Goal: Information Seeking & Learning: Learn about a topic

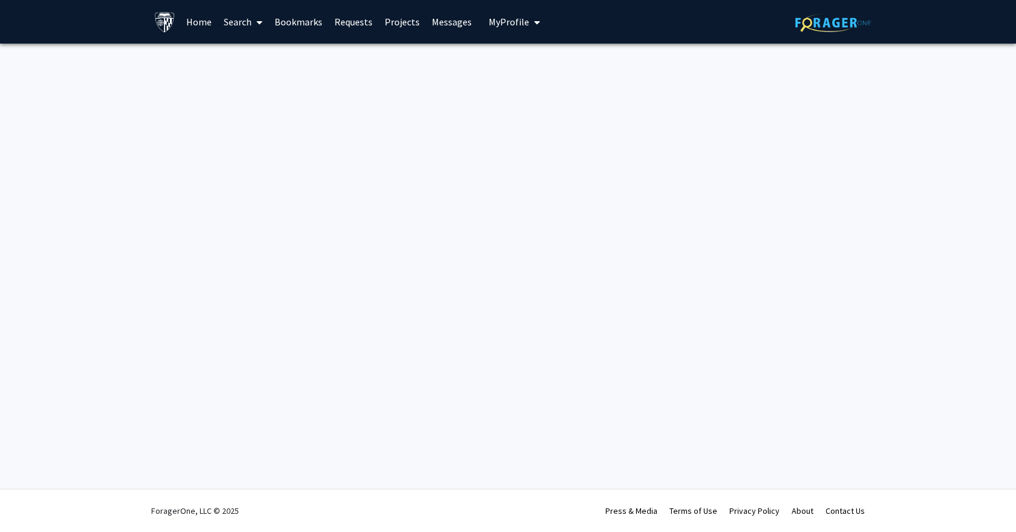
click at [192, 22] on link "Home" at bounding box center [198, 22] width 37 height 42
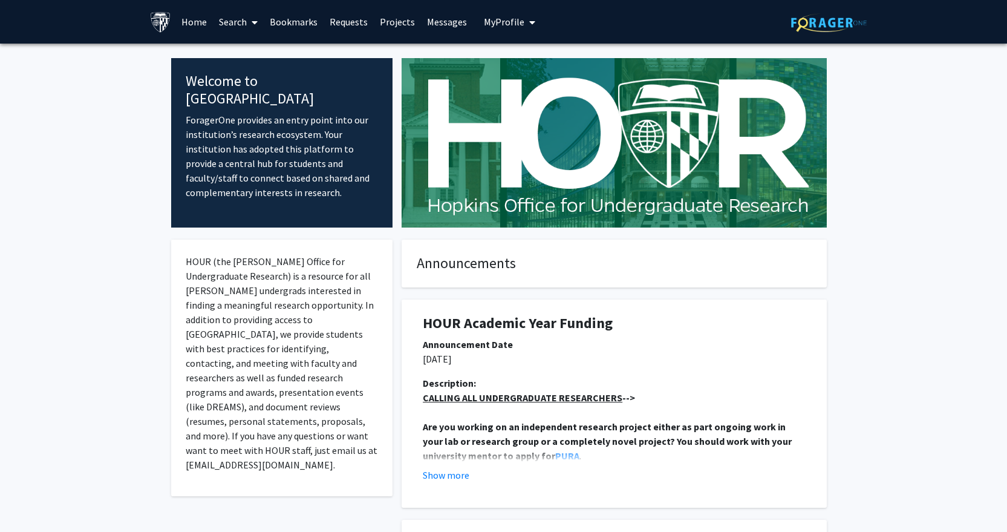
click at [357, 24] on link "Requests" at bounding box center [349, 22] width 50 height 42
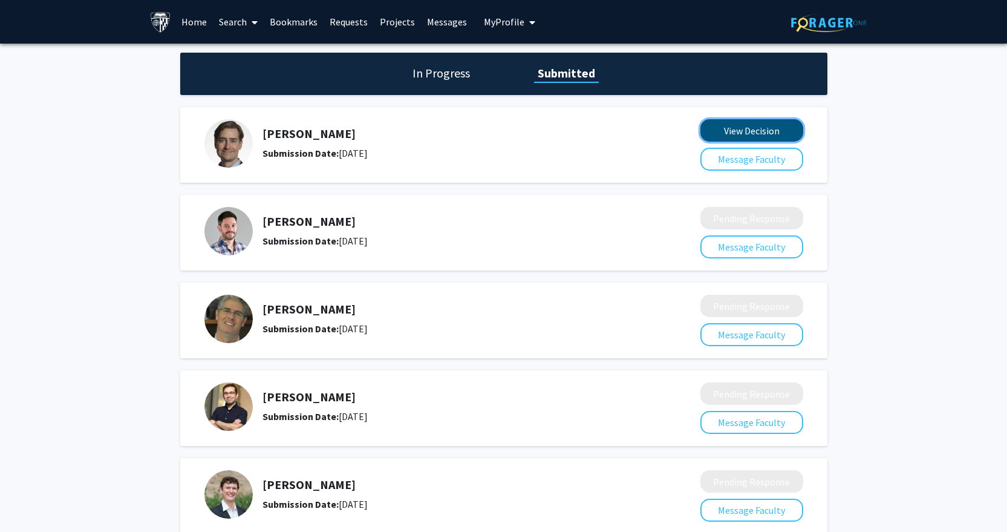
click at [766, 128] on button "View Decision" at bounding box center [751, 130] width 103 height 22
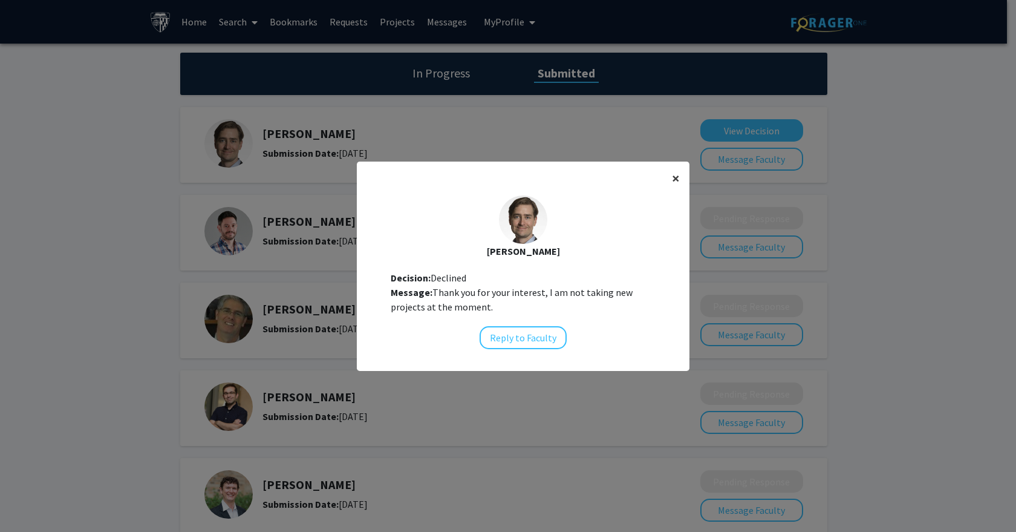
click at [665, 175] on button "×" at bounding box center [675, 178] width 27 height 34
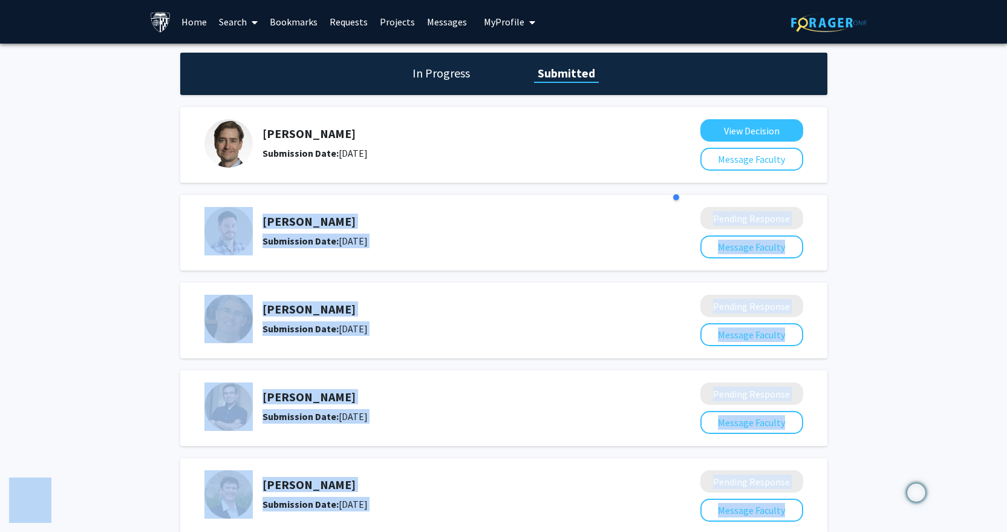
click at [644, 200] on div "[PERSON_NAME] Submission Date: [DATE] Pending Response Message Faculty" at bounding box center [503, 233] width 647 height 76
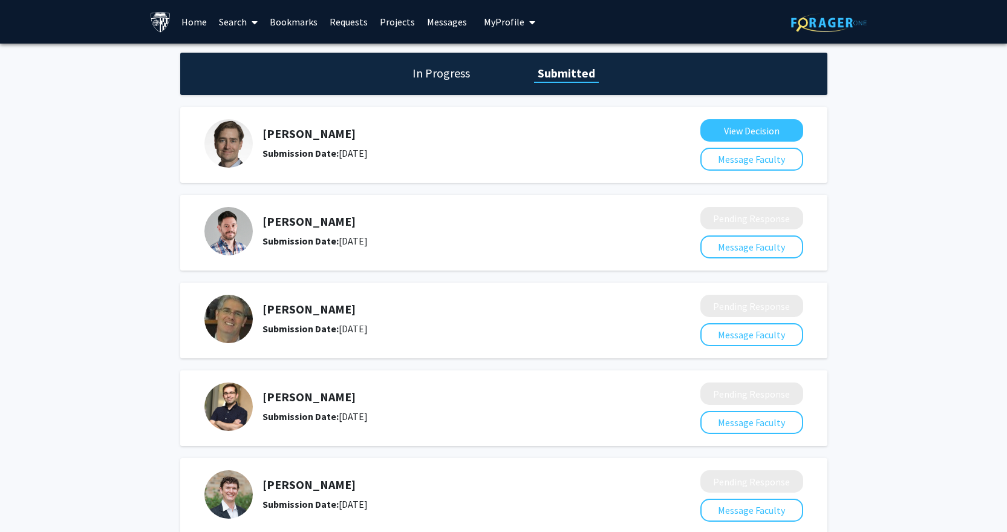
click at [337, 22] on link "Requests" at bounding box center [349, 22] width 50 height 42
click at [344, 22] on link "Requests" at bounding box center [349, 22] width 50 height 42
click at [279, 20] on link "Bookmarks" at bounding box center [294, 22] width 60 height 42
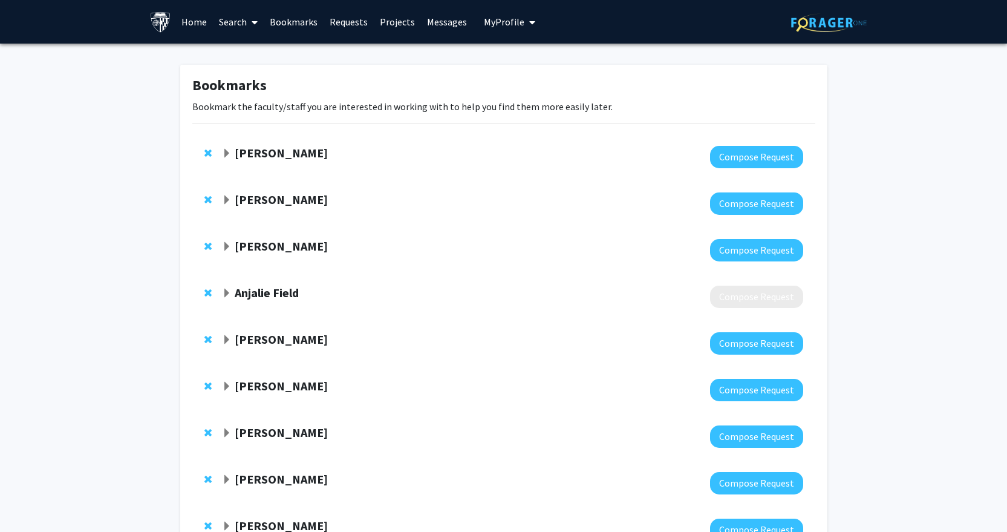
click at [230, 22] on link "Search" at bounding box center [238, 22] width 51 height 42
click at [96, 139] on div "Bookmarks Bookmark the faculty/staff you are interested in working with to help…" at bounding box center [503, 458] width 1007 height 828
click at [236, 25] on link "Search" at bounding box center [238, 22] width 51 height 42
click at [260, 57] on span "Faculty/Staff" at bounding box center [257, 56] width 89 height 24
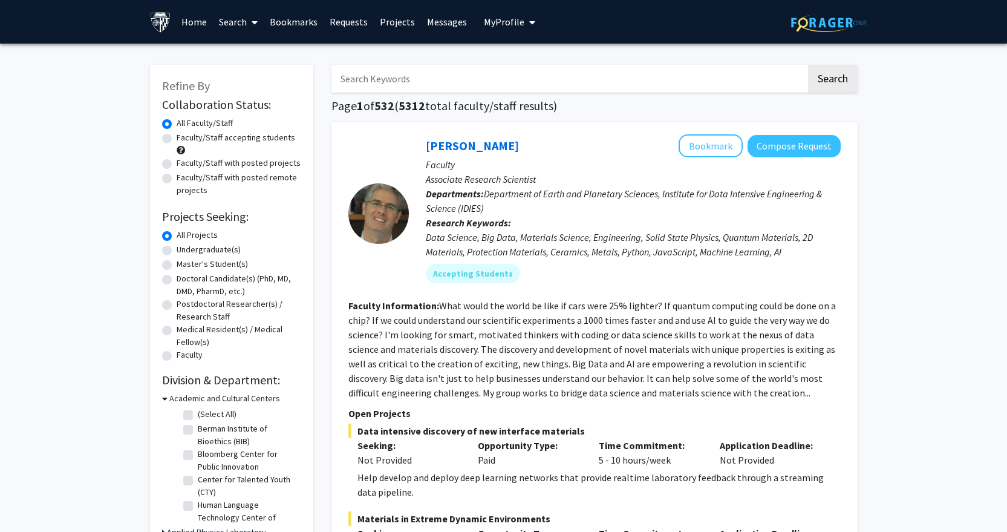
click at [183, 259] on label "Master's Student(s)" at bounding box center [212, 264] width 71 height 13
click at [183, 259] on input "Master's Student(s)" at bounding box center [181, 262] width 8 height 8
radio input "true"
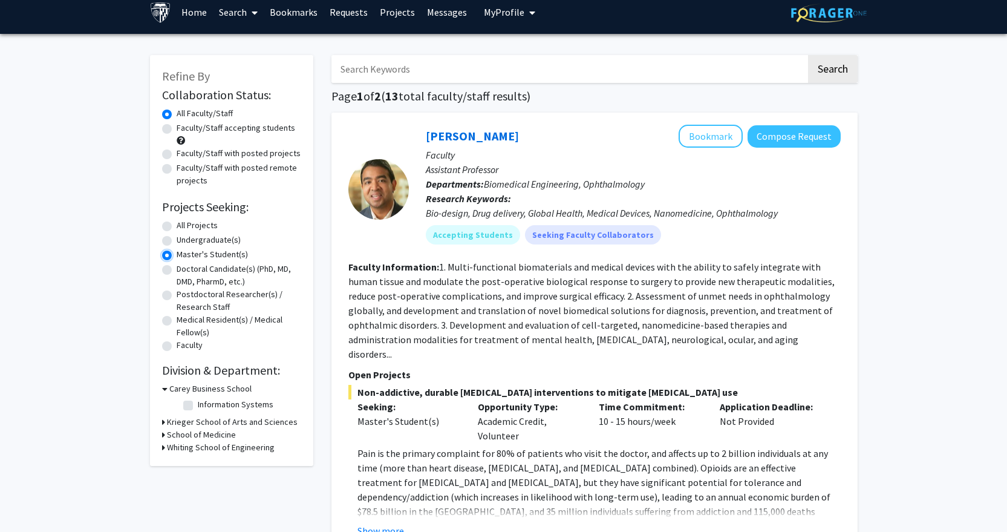
scroll to position [10, 0]
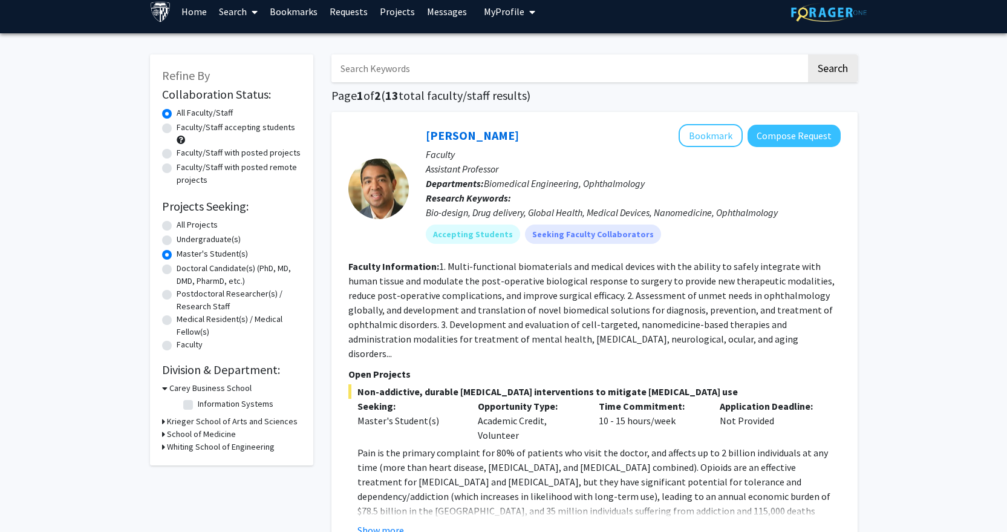
click at [219, 126] on label "Faculty/Staff accepting students" at bounding box center [236, 127] width 119 height 13
click at [184, 126] on input "Faculty/Staff accepting students" at bounding box center [181, 125] width 8 height 8
radio input "true"
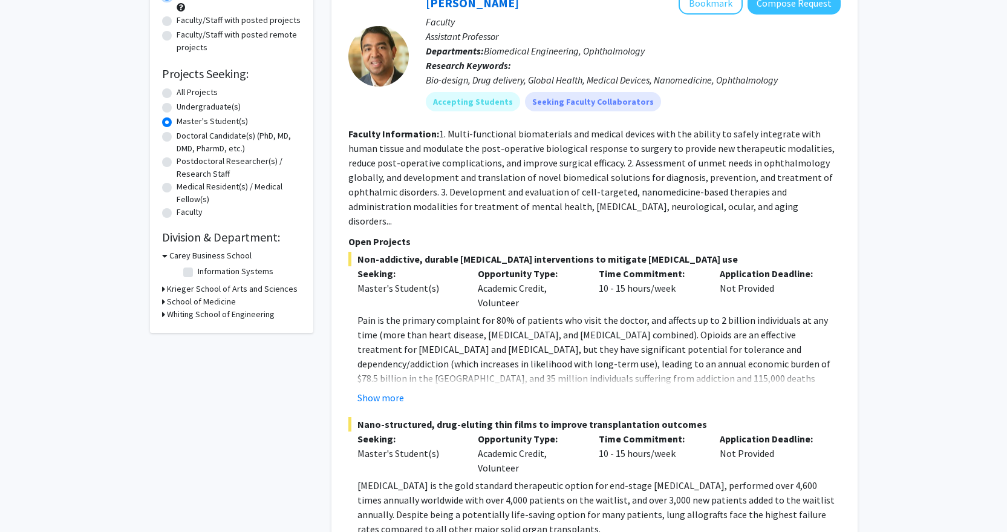
scroll to position [143, 0]
click at [183, 313] on h3 "Whiting School of Engineering" at bounding box center [221, 313] width 108 height 13
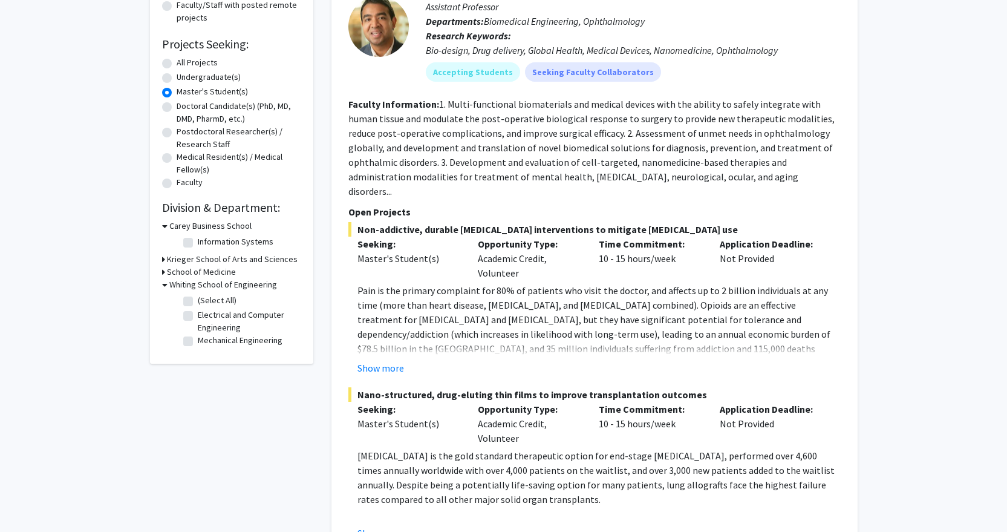
scroll to position [175, 0]
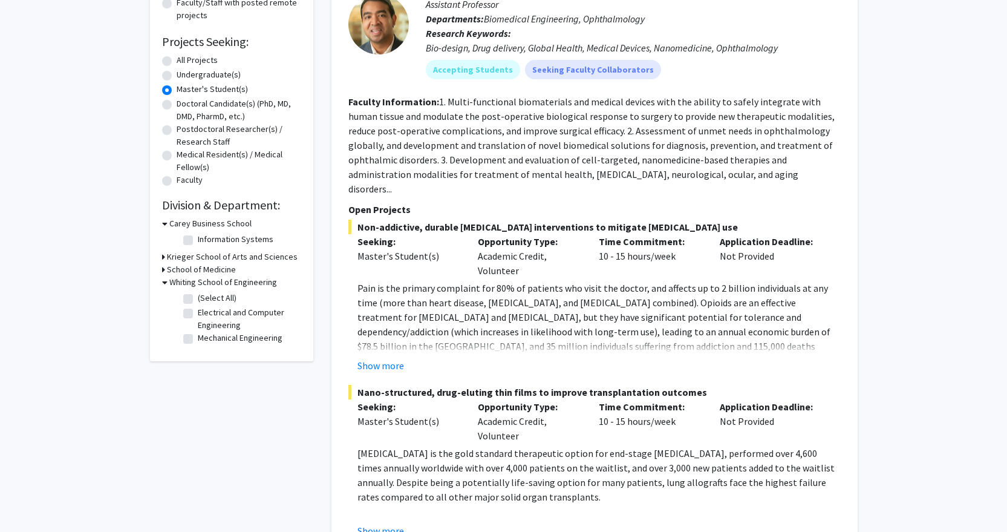
click at [198, 316] on label "Electrical and Computer Engineering" at bounding box center [248, 318] width 100 height 25
click at [198, 314] on input "Electrical and Computer Engineering" at bounding box center [202, 310] width 8 height 8
checkbox input "true"
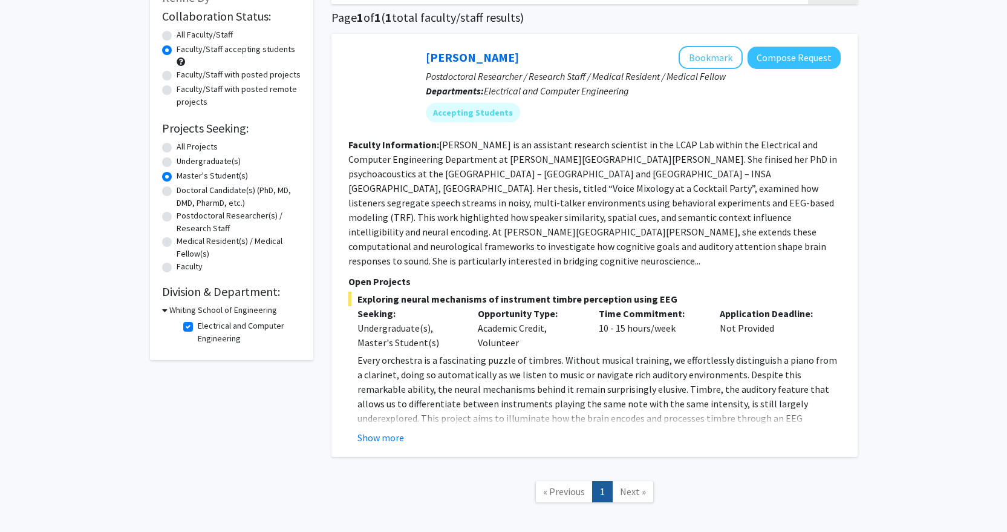
scroll to position [117, 0]
